Goal: Register for event/course

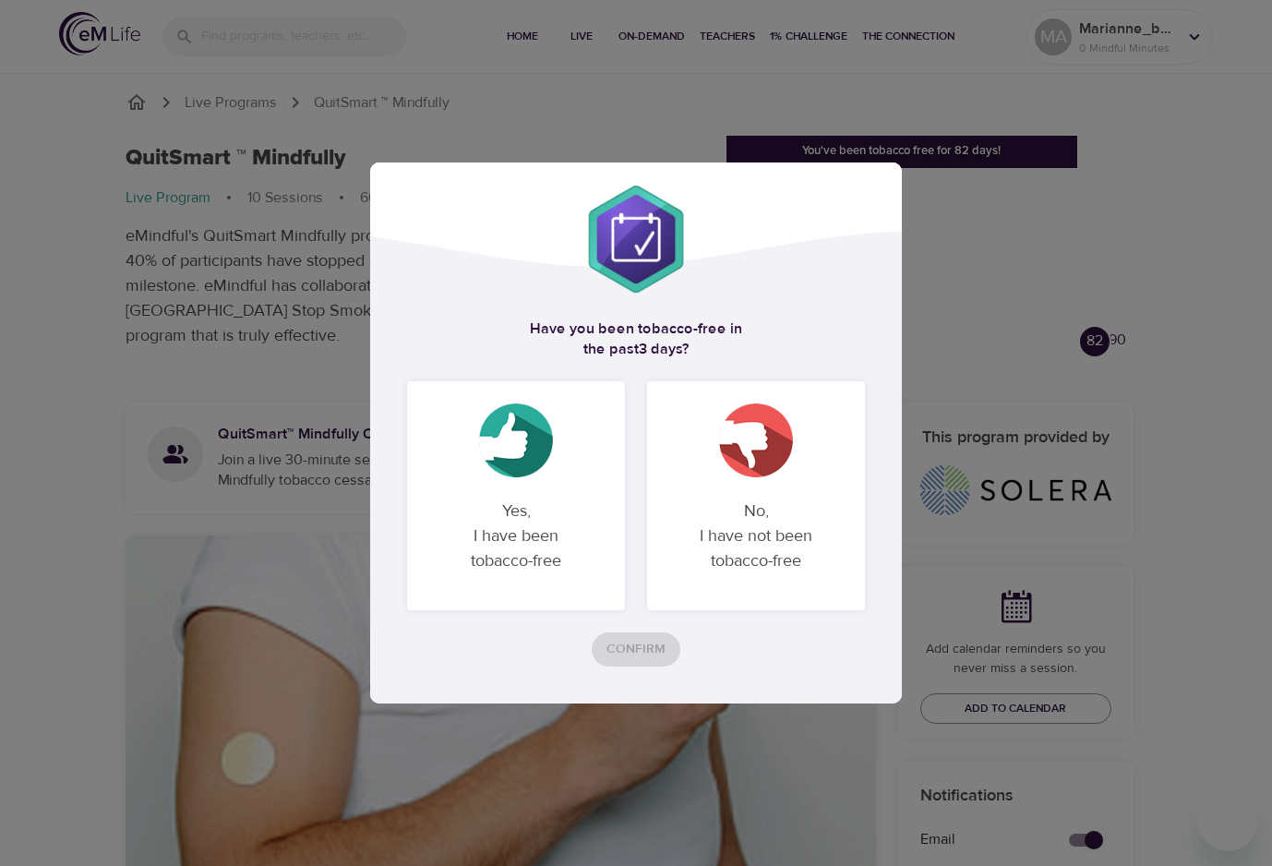
click at [758, 496] on p "No, I have not been tobacco-free" at bounding box center [756, 536] width 174 height 104
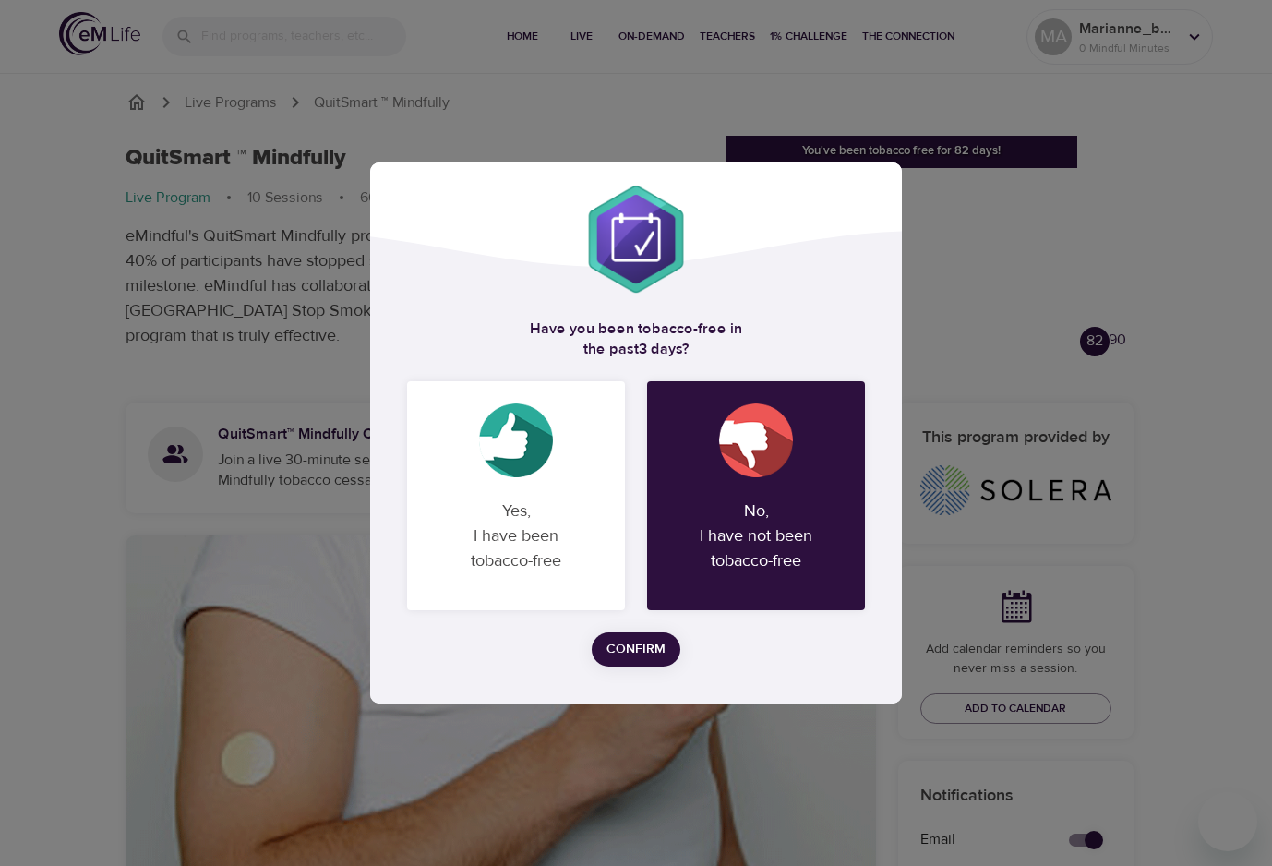
click at [656, 653] on span "Confirm" at bounding box center [636, 649] width 59 height 23
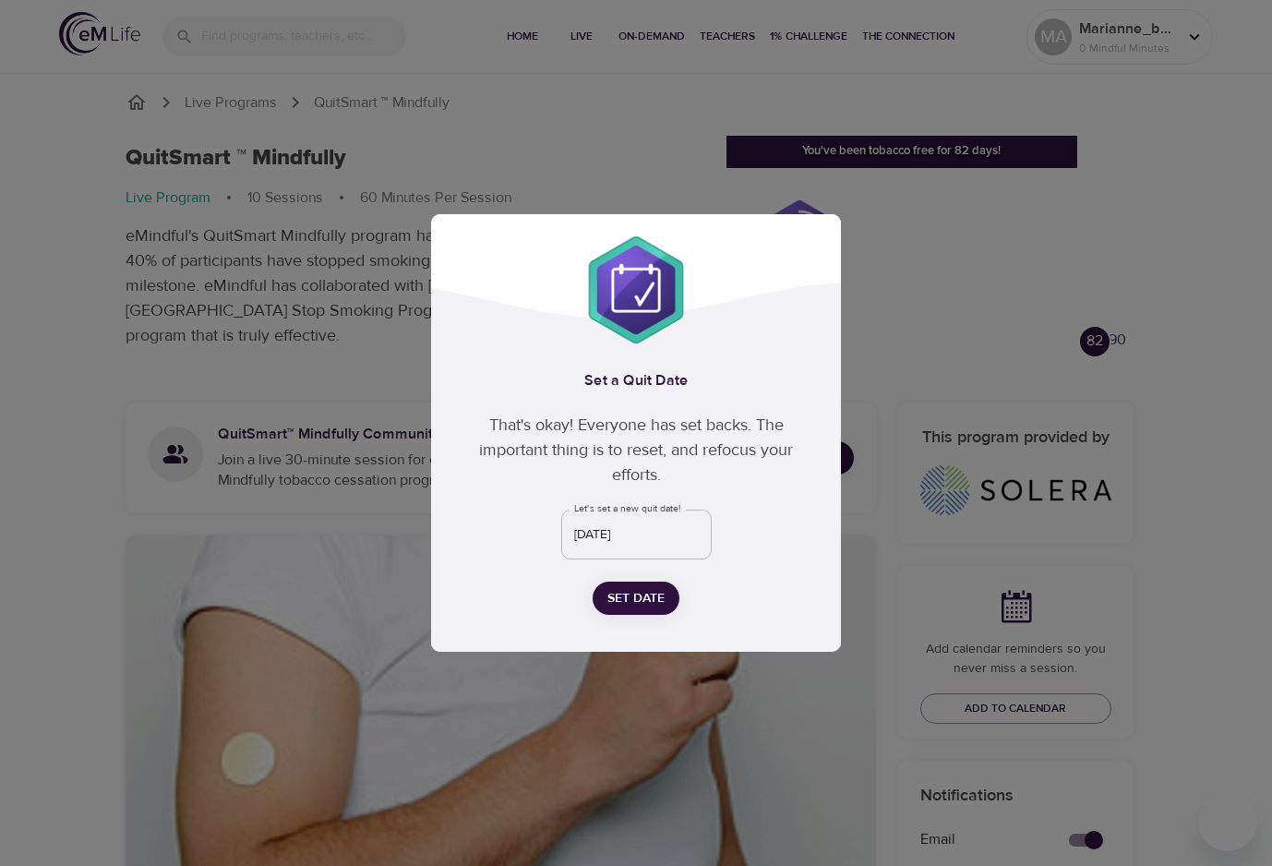
click at [673, 539] on input "[DATE]" at bounding box center [636, 535] width 150 height 50
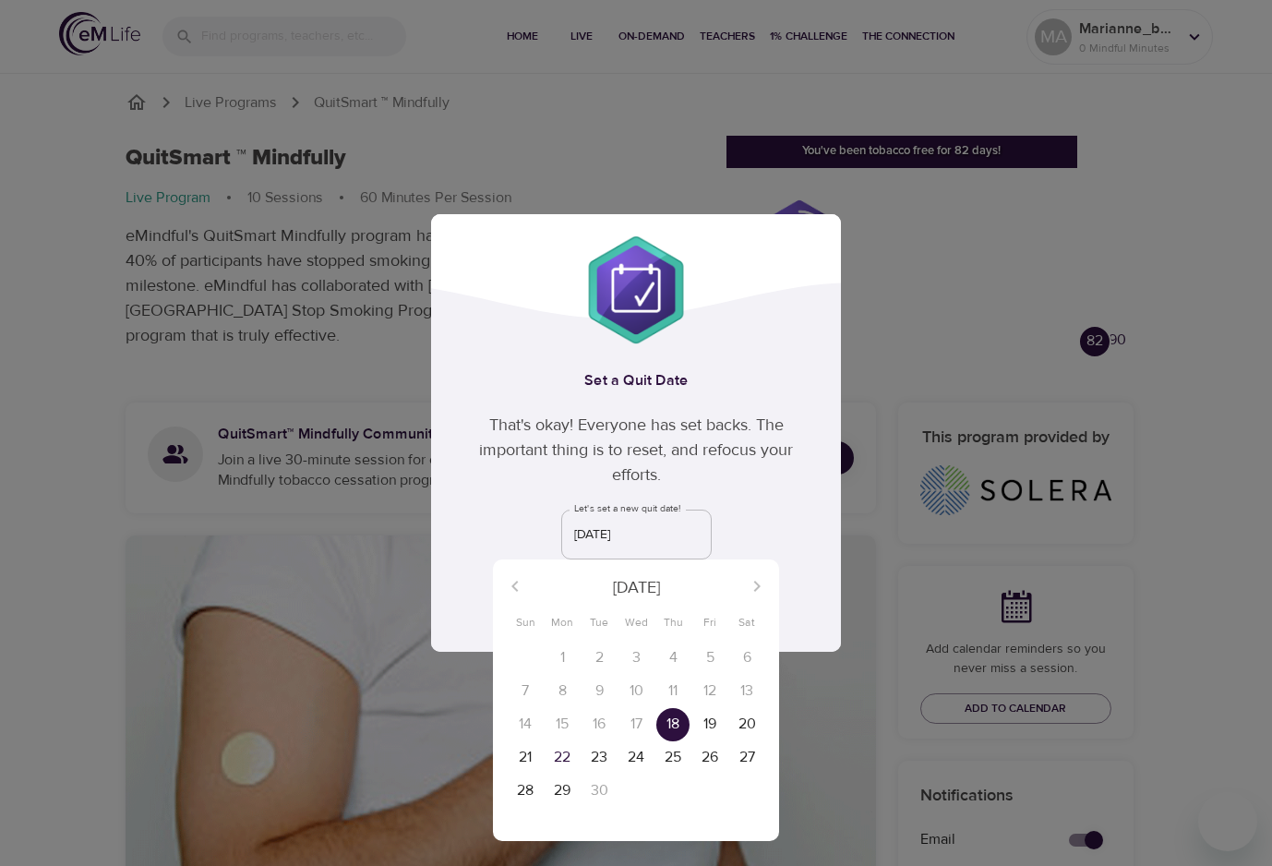
click at [706, 725] on p "19" at bounding box center [710, 724] width 13 height 21
type input "[DATE]"
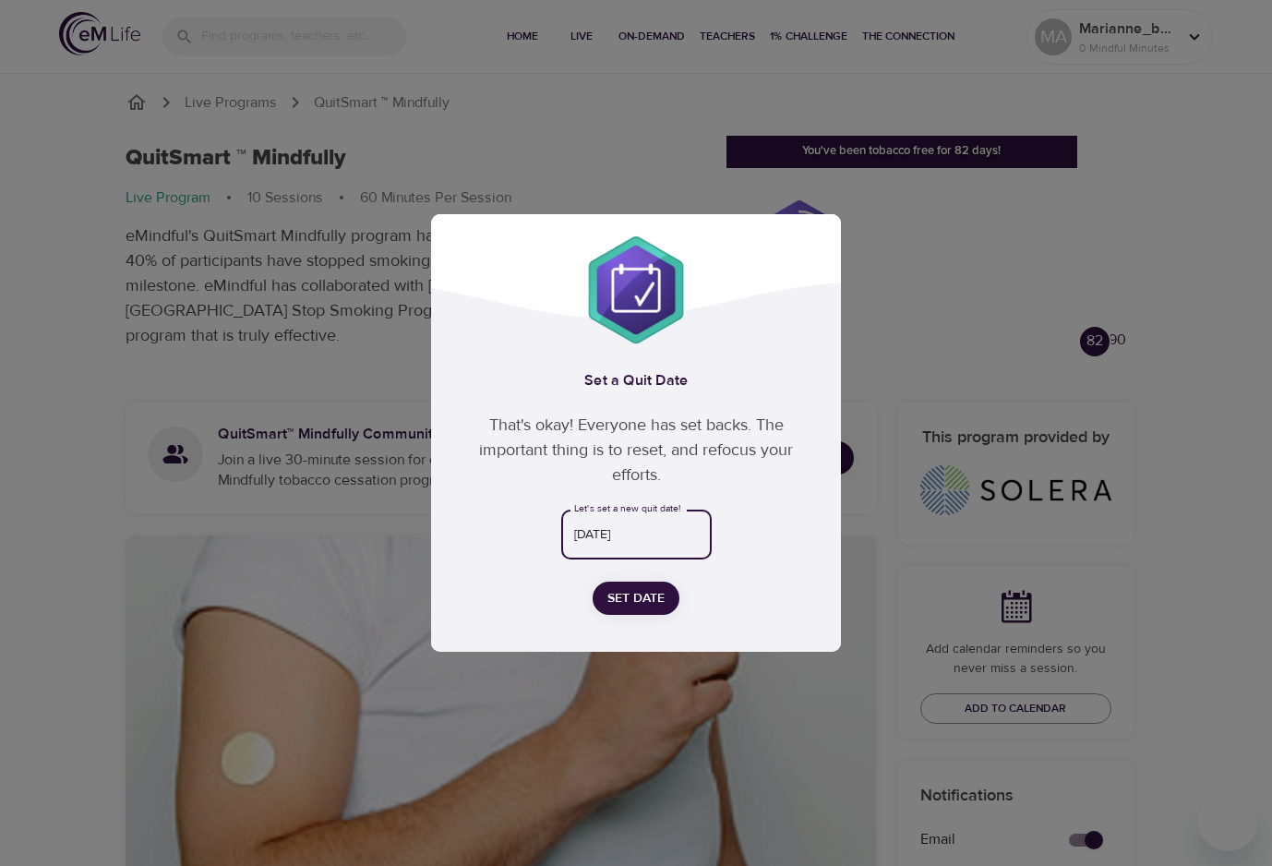
click at [653, 608] on span "Set Date" at bounding box center [636, 598] width 57 height 23
